Goal: Obtain resource: Download file/media

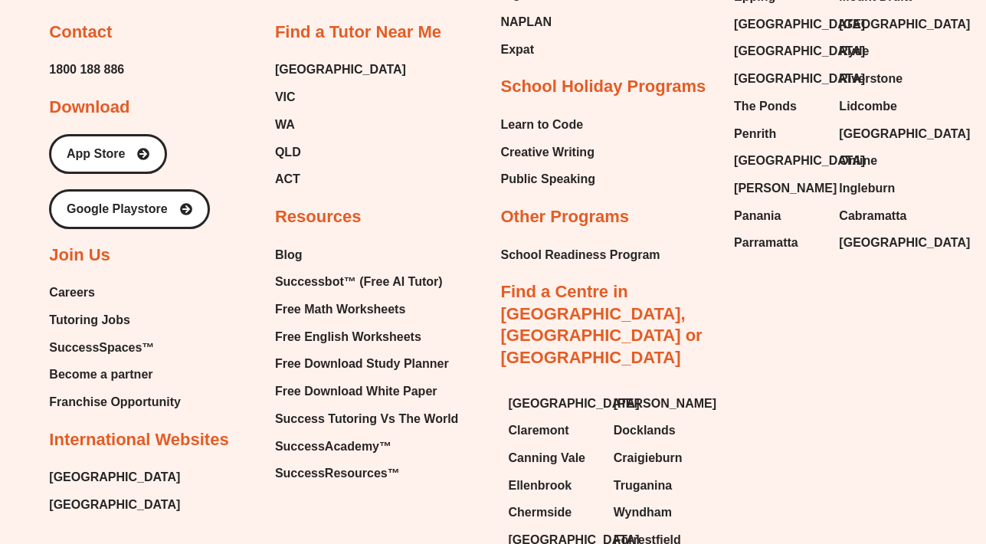
scroll to position [6355, 0]
click at [340, 297] on span "Free Math Worksheets" at bounding box center [340, 308] width 130 height 23
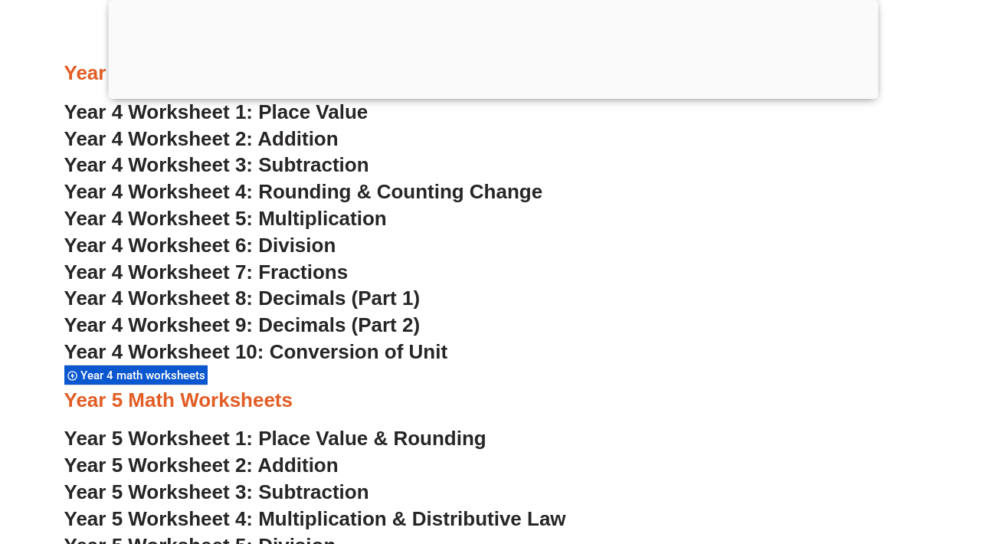
scroll to position [2707, 0]
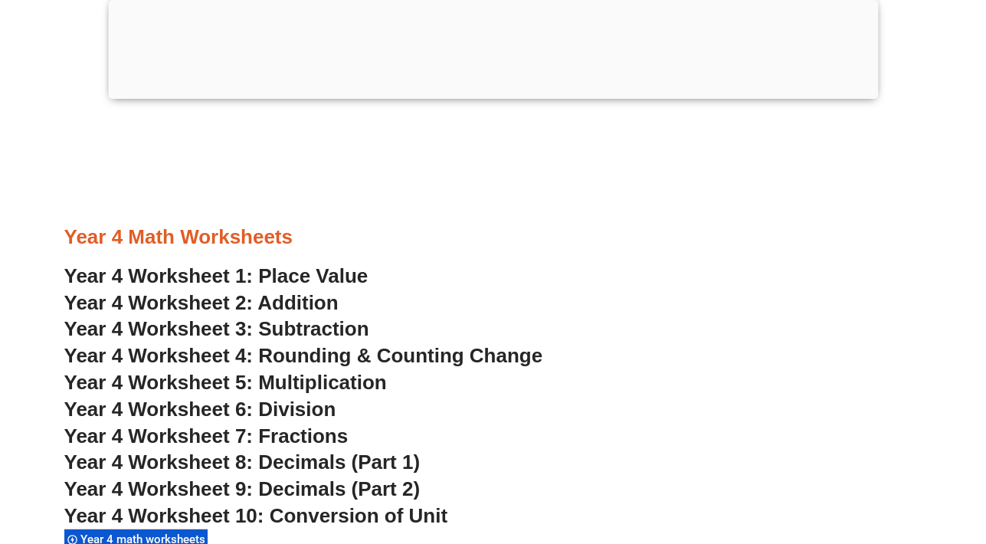
click at [358, 352] on span "Year 4 Worksheet 4: Rounding & Counting Change" at bounding box center [303, 355] width 479 height 23
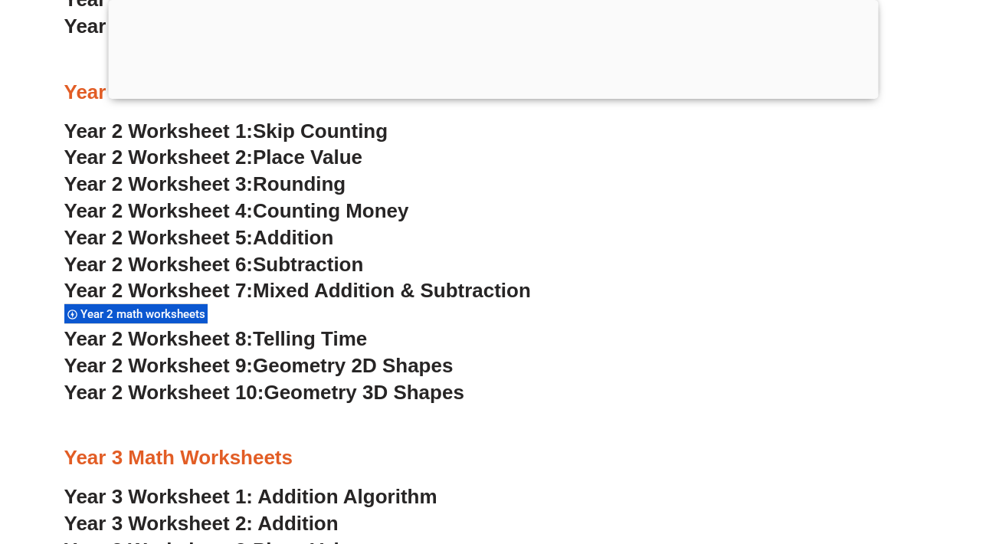
scroll to position [1798, 0]
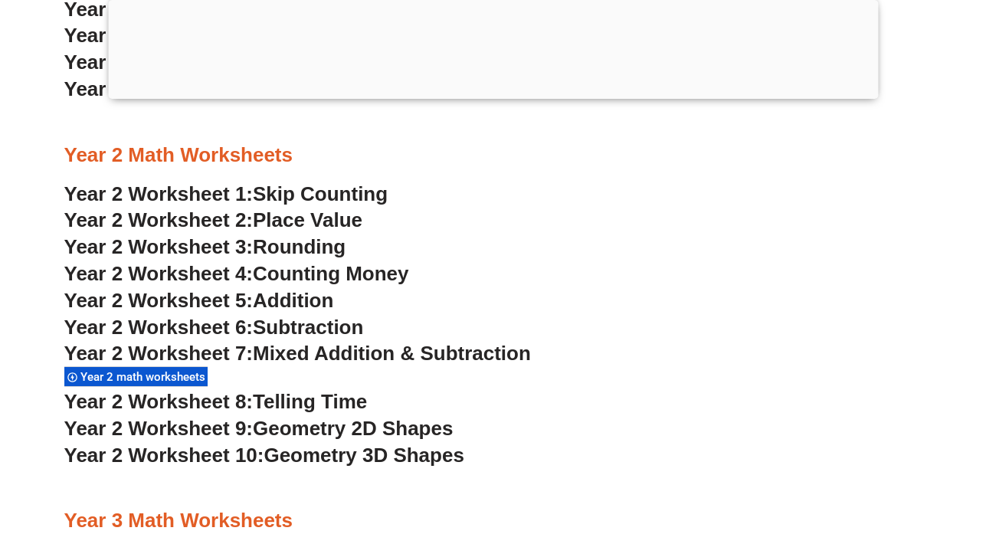
click at [299, 270] on span "Counting Money" at bounding box center [331, 273] width 156 height 23
